Goal: Ask a question

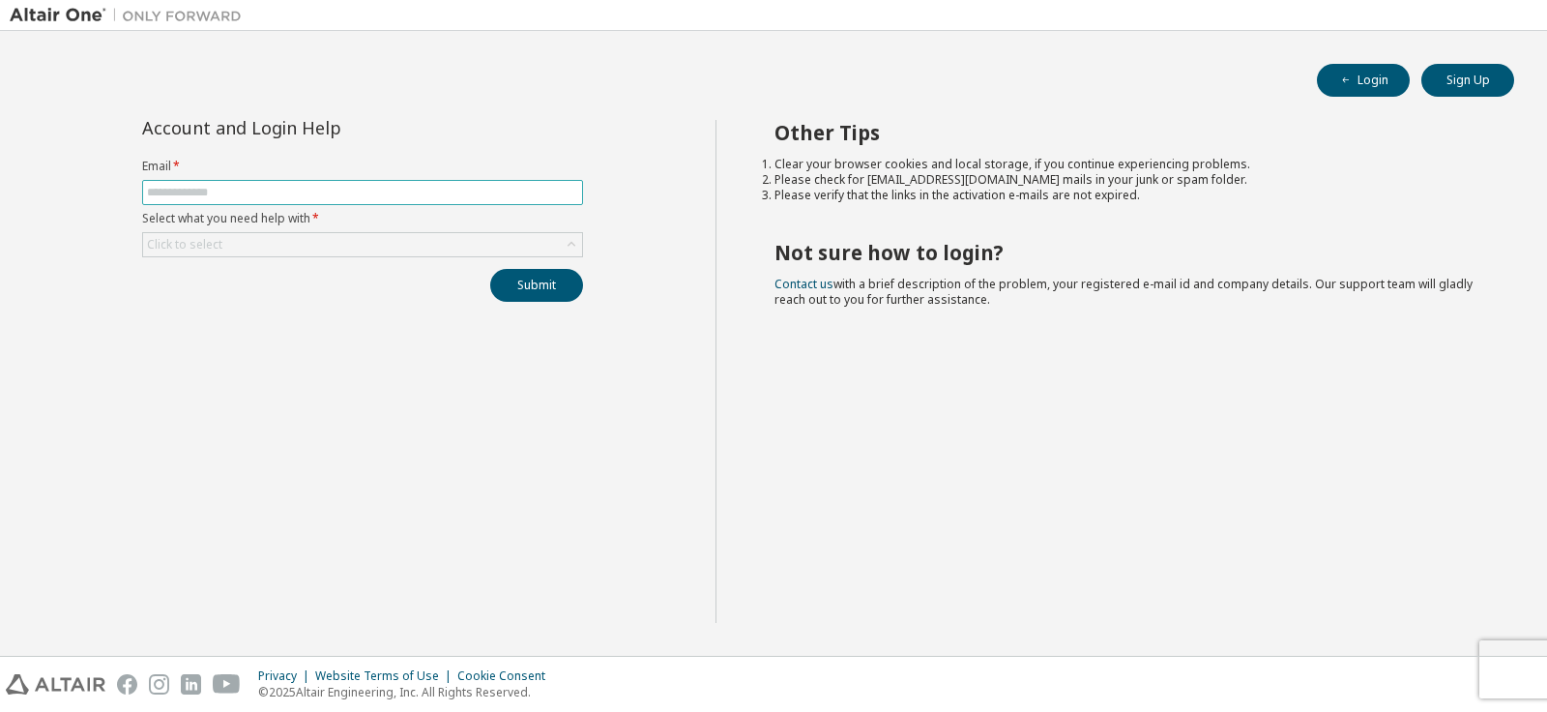
click at [259, 195] on input "text" at bounding box center [362, 192] width 431 height 15
type input "**********"
click at [570, 244] on icon at bounding box center [572, 244] width 8 height 5
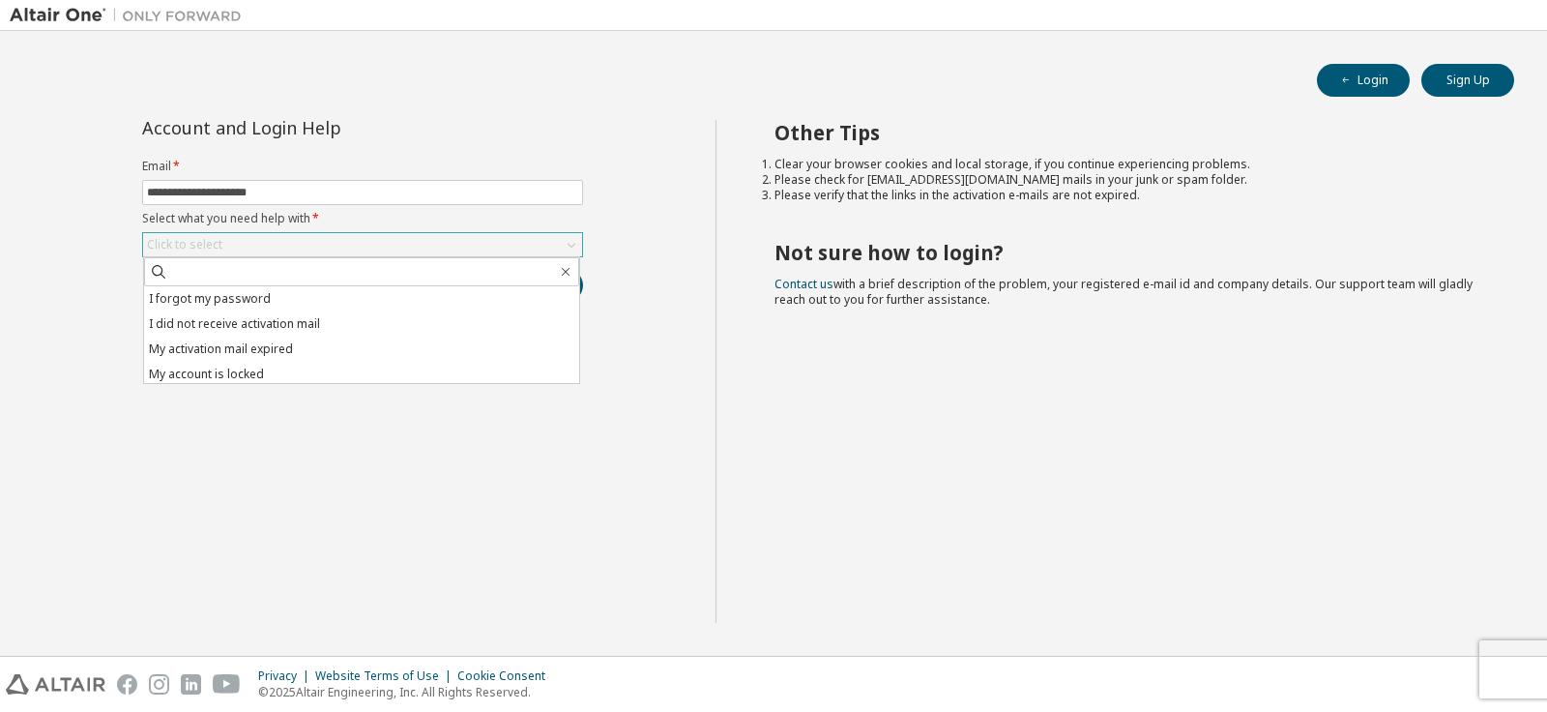
click at [316, 298] on li "I forgot my password" at bounding box center [361, 298] width 435 height 25
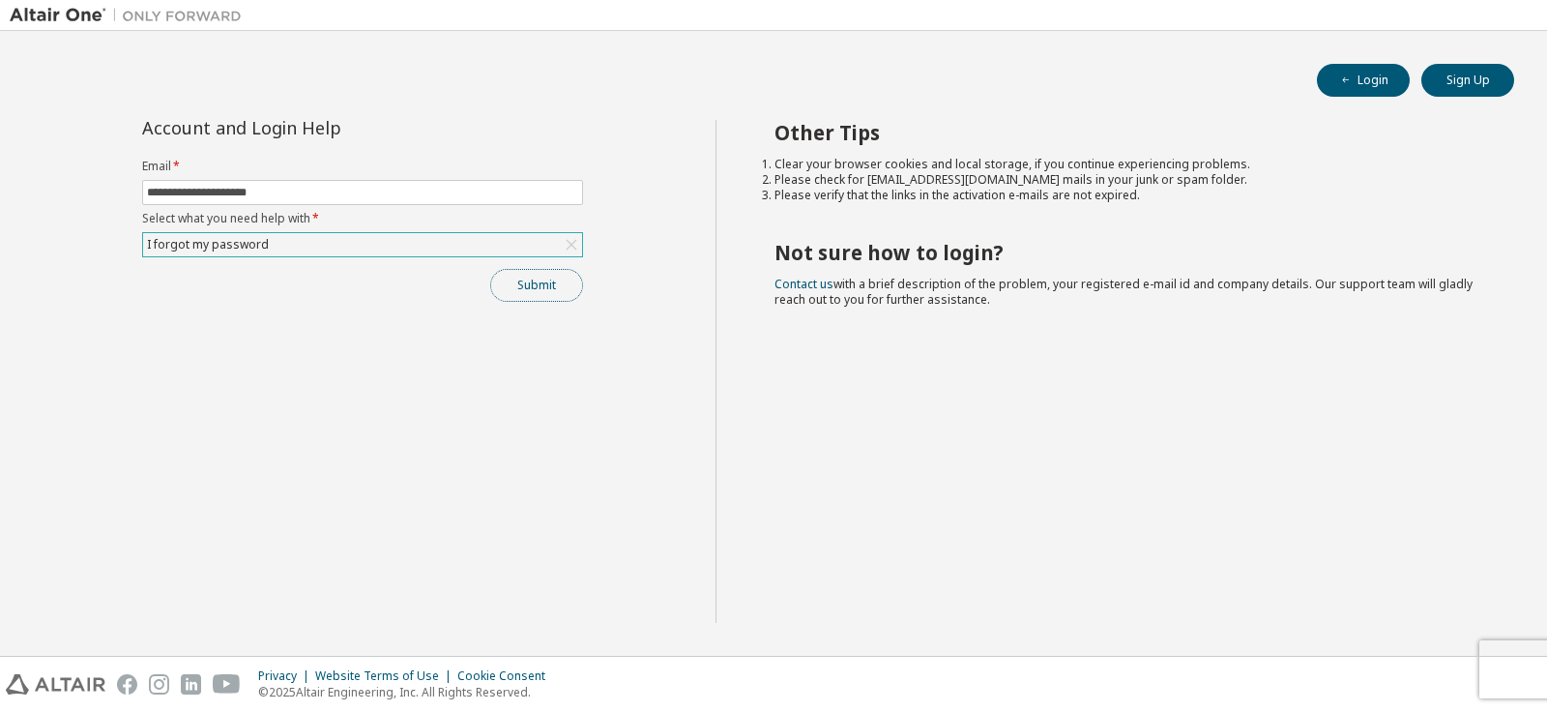
click at [524, 287] on button "Submit" at bounding box center [536, 285] width 93 height 33
click at [1374, 75] on button "Login" at bounding box center [1363, 80] width 93 height 33
click at [479, 196] on input "text" at bounding box center [362, 192] width 431 height 15
type input "**********"
click at [515, 240] on div "Click to select" at bounding box center [362, 244] width 439 height 23
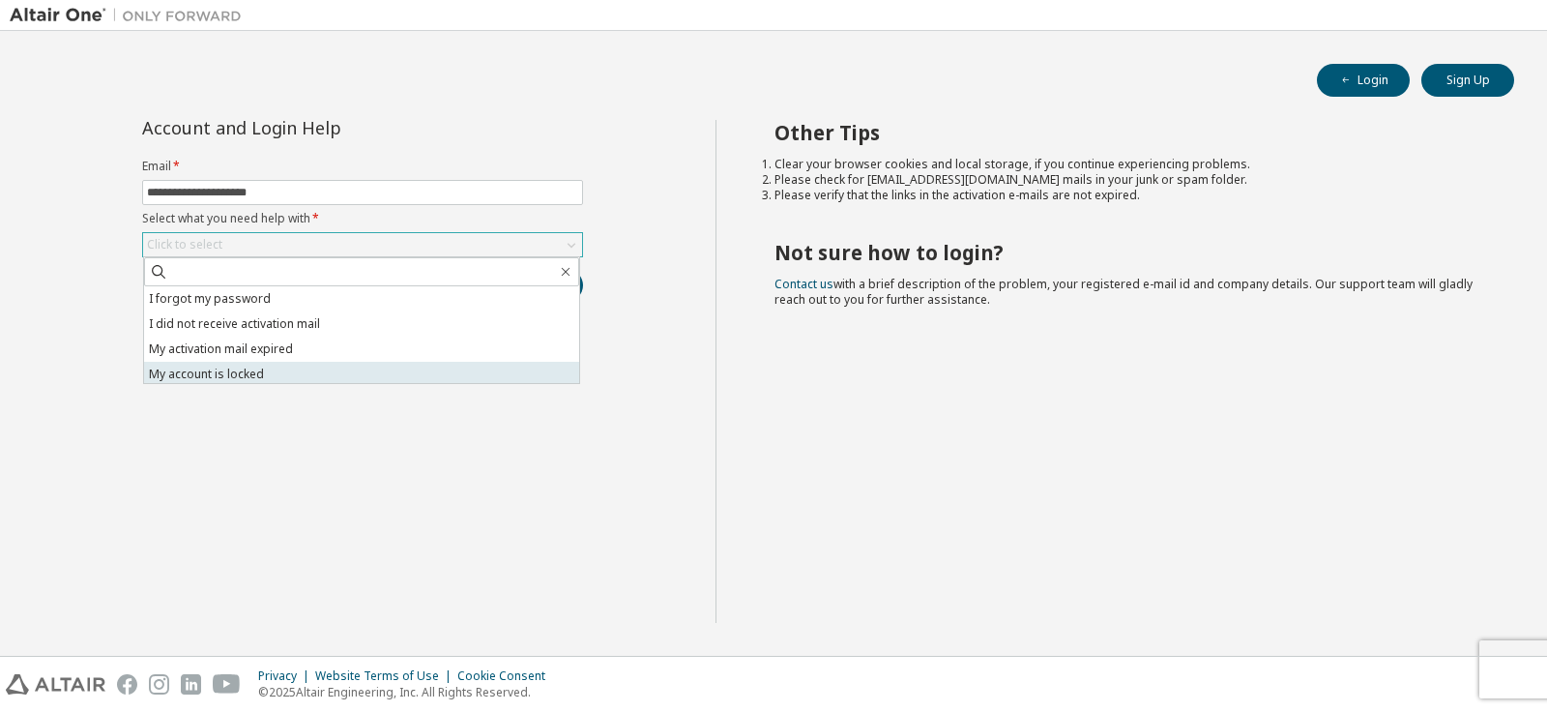
click at [303, 373] on li "My account is locked" at bounding box center [361, 374] width 435 height 25
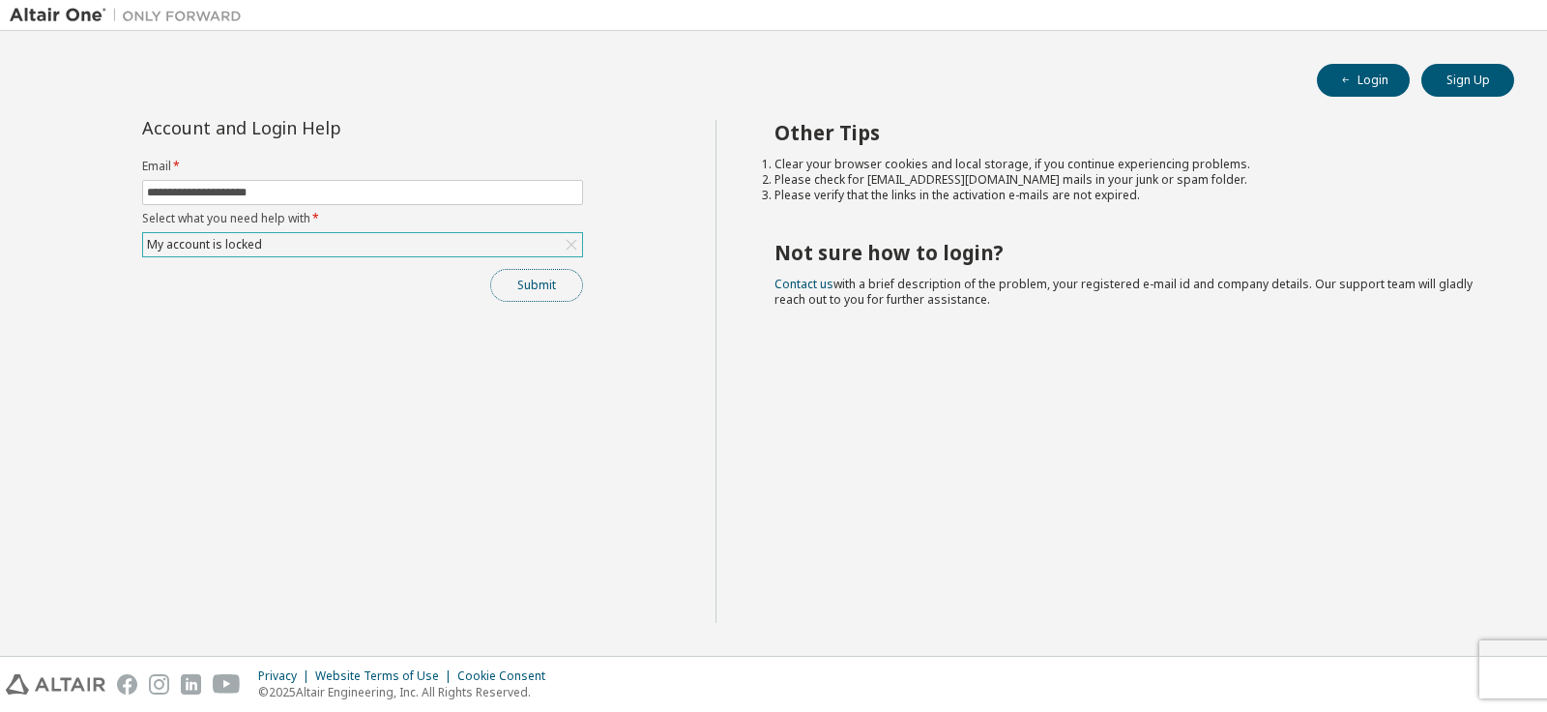
click at [516, 281] on button "Submit" at bounding box center [536, 285] width 93 height 33
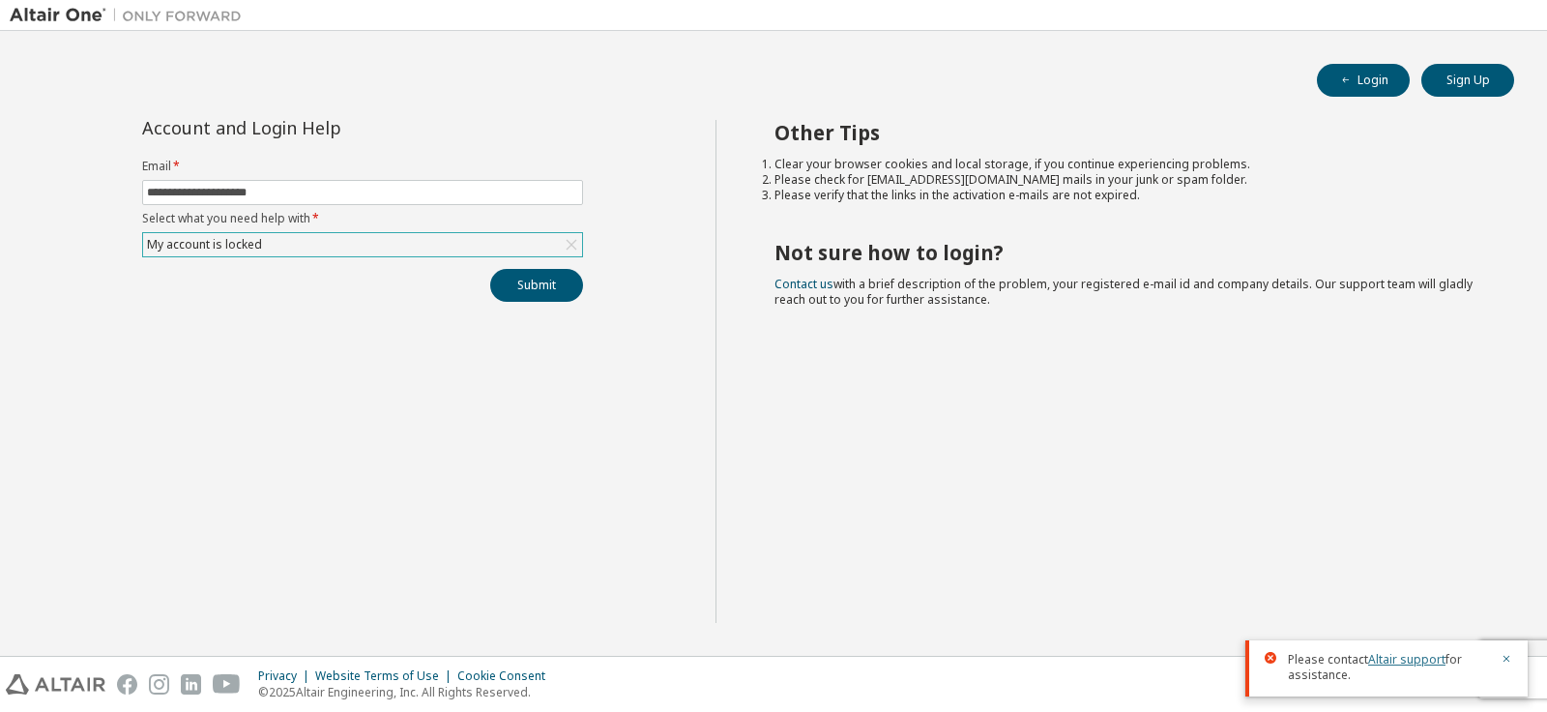
click at [1416, 662] on link "Altair support" at bounding box center [1407, 659] width 77 height 16
drag, startPoint x: 1071, startPoint y: 355, endPoint x: 903, endPoint y: 332, distance: 168.9
click at [1064, 353] on div "Other Tips Clear your browser cookies and local storage, if you continue experi…" at bounding box center [1127, 371] width 823 height 503
click at [491, 243] on div "My account is locked" at bounding box center [362, 244] width 439 height 23
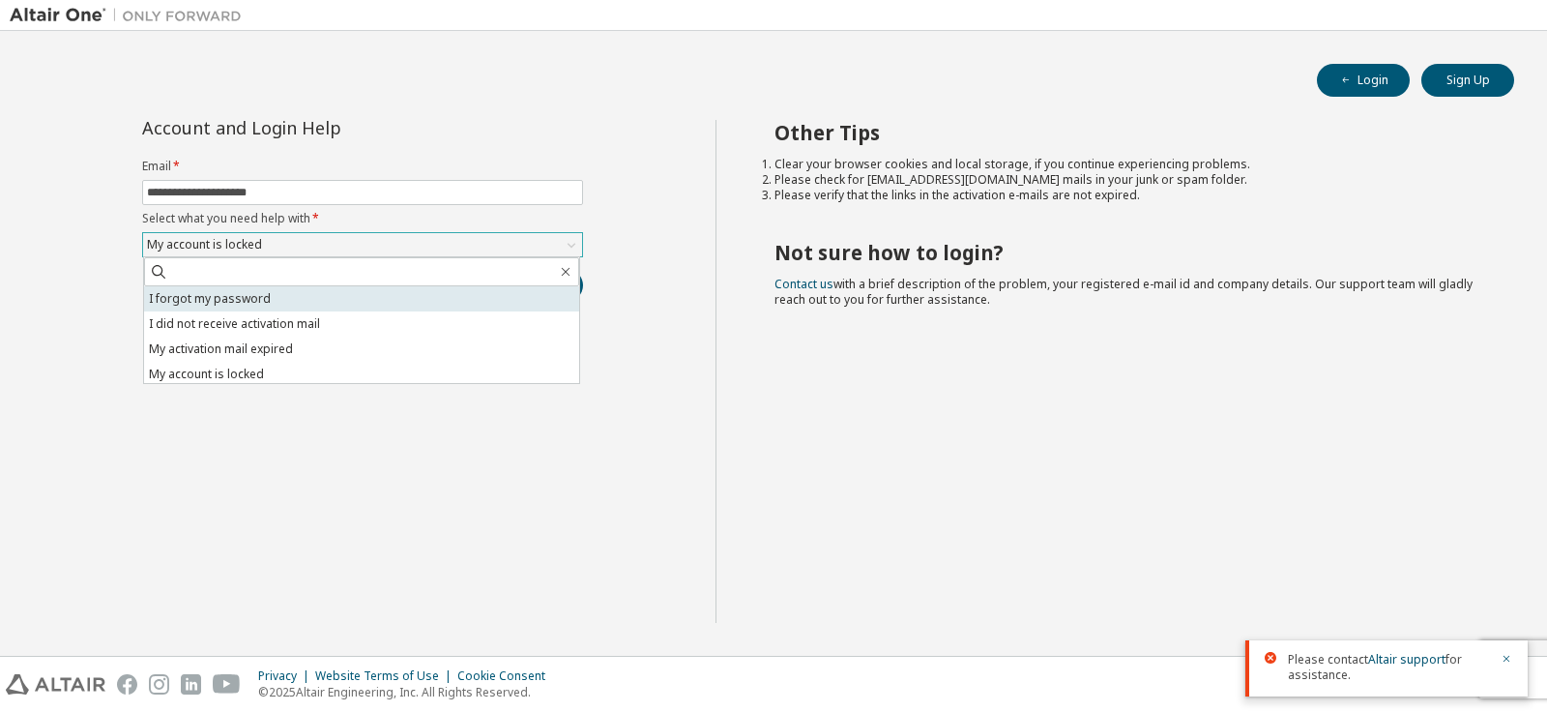
click at [329, 299] on li "I forgot my password" at bounding box center [361, 298] width 435 height 25
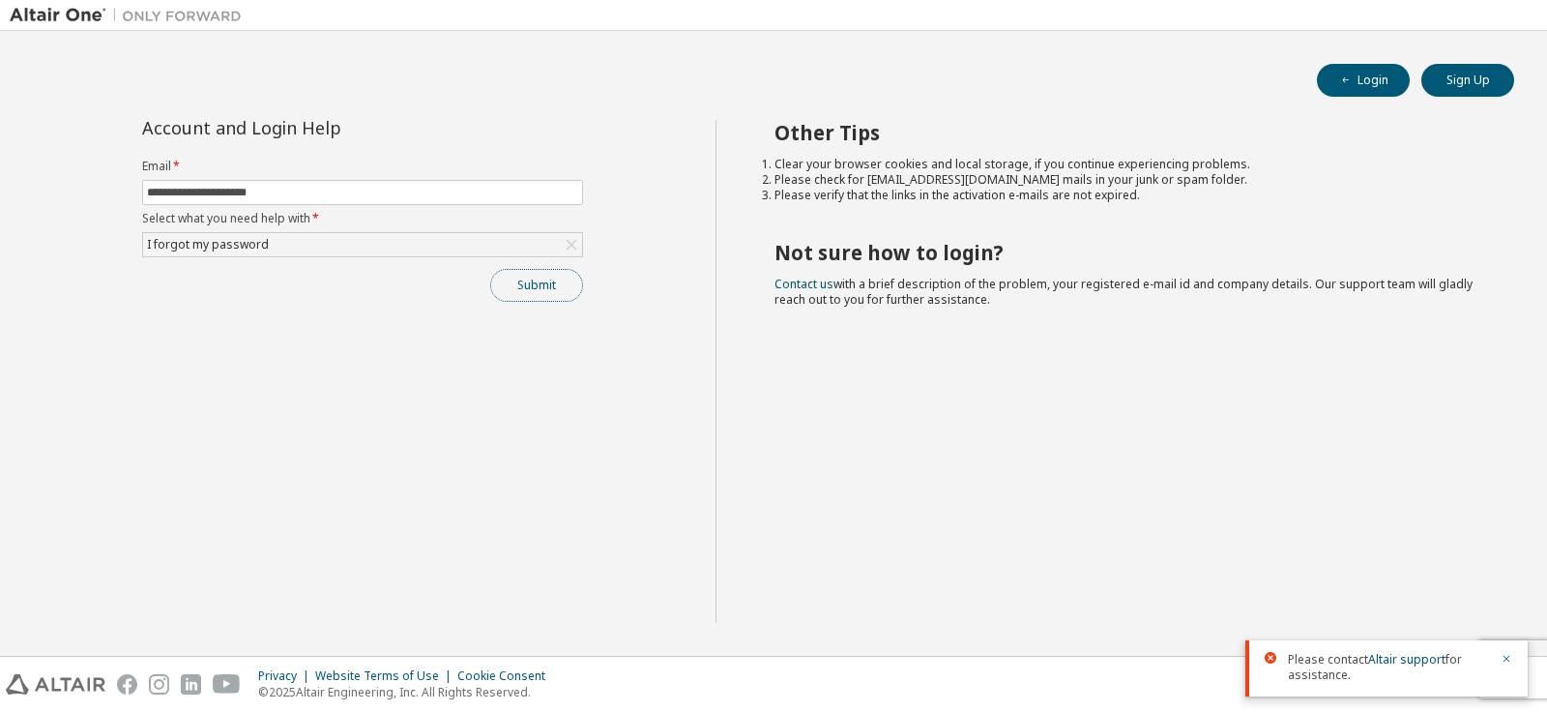
click at [513, 290] on button "Submit" at bounding box center [536, 285] width 93 height 33
